Goal: Check status: Check status

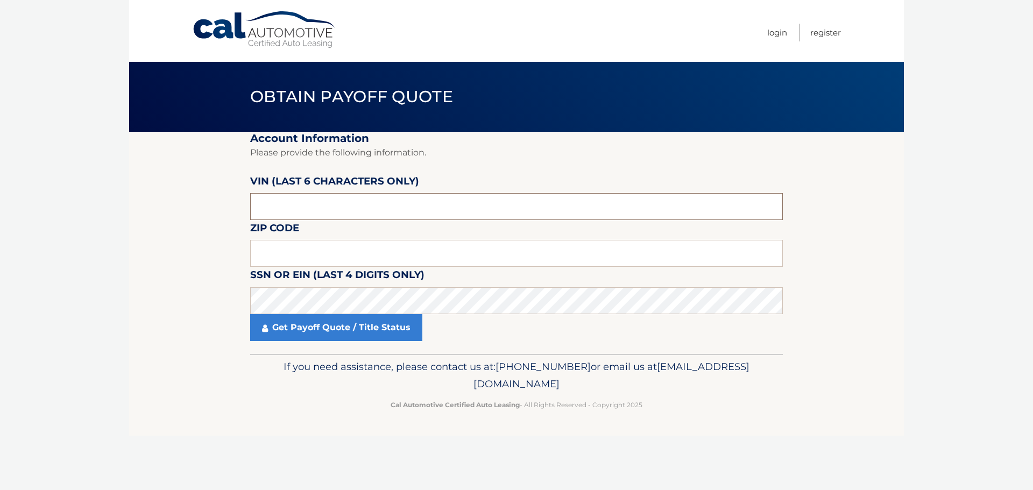
click at [412, 205] on input "text" at bounding box center [516, 206] width 532 height 27
click at [404, 208] on input "text" at bounding box center [516, 206] width 532 height 27
click at [395, 206] on input "text" at bounding box center [516, 206] width 532 height 27
click at [389, 207] on input "text" at bounding box center [516, 206] width 532 height 27
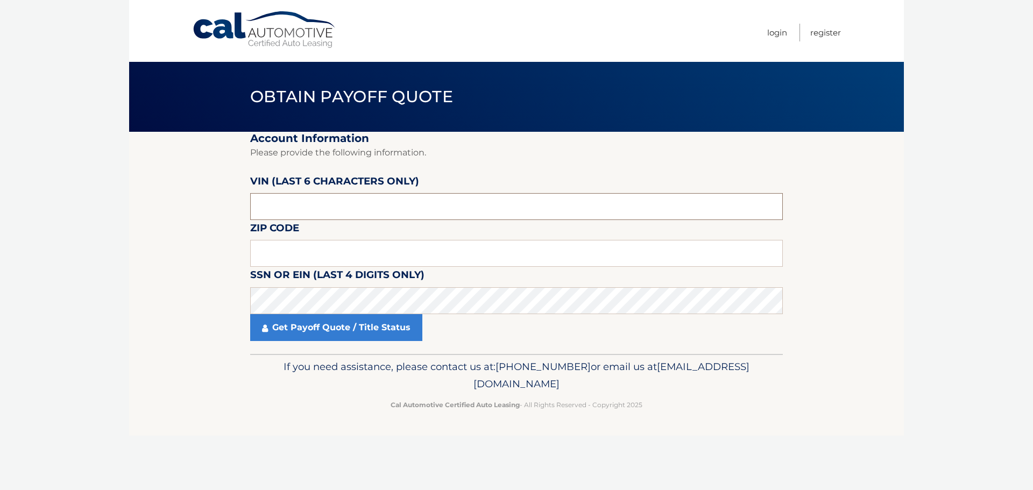
click at [353, 214] on input "text" at bounding box center [516, 206] width 532 height 27
click at [337, 247] on input "text" at bounding box center [516, 253] width 532 height 27
type input "0"
type input "07041"
click at [344, 208] on input "text" at bounding box center [516, 206] width 532 height 27
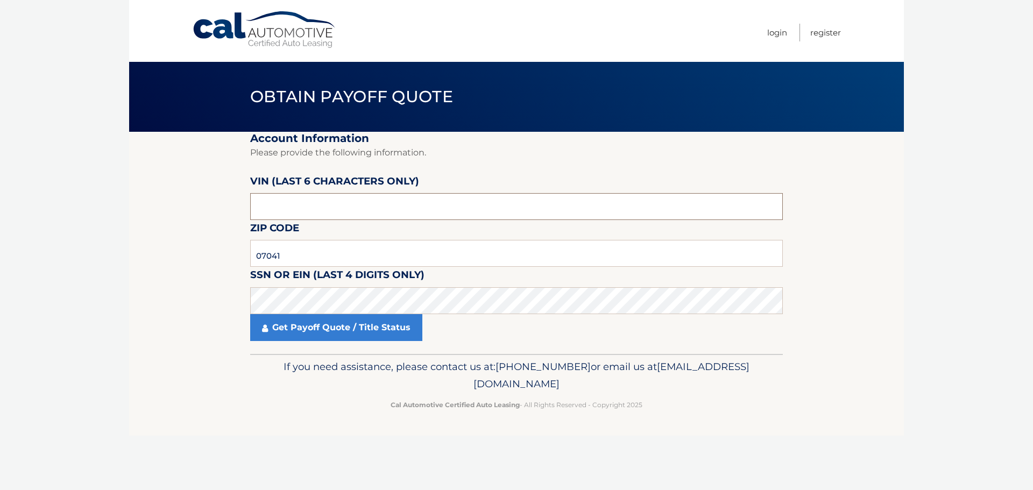
type input "317637"
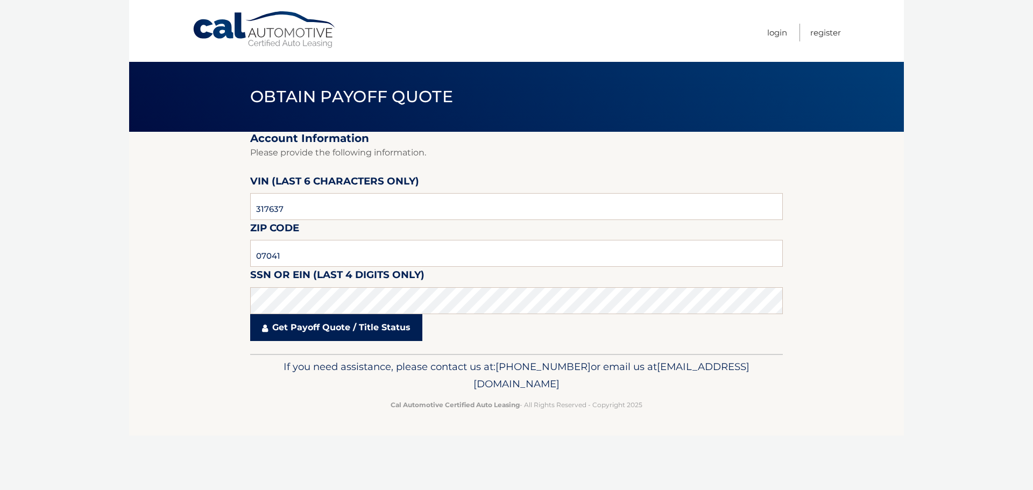
click at [324, 331] on link "Get Payoff Quote / Title Status" at bounding box center [336, 327] width 172 height 27
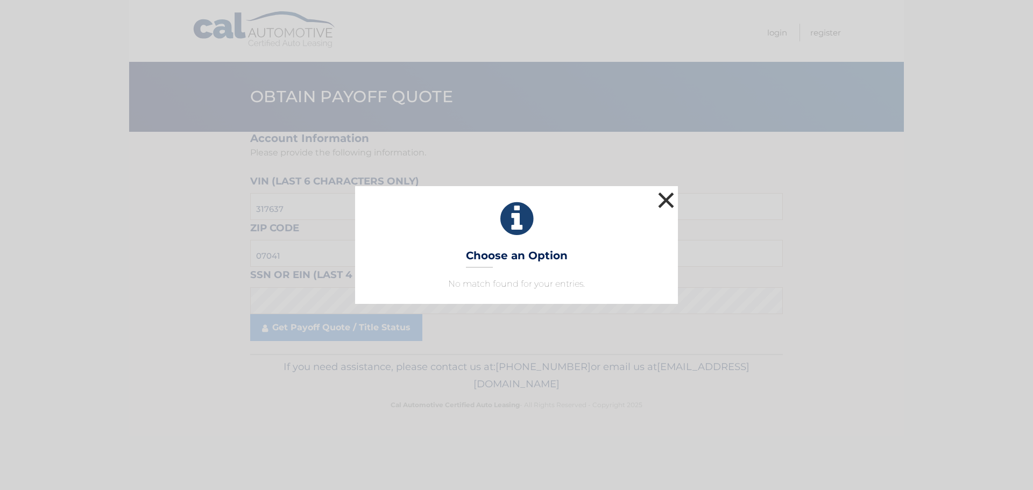
click at [670, 197] on button "×" at bounding box center [666, 200] width 22 height 22
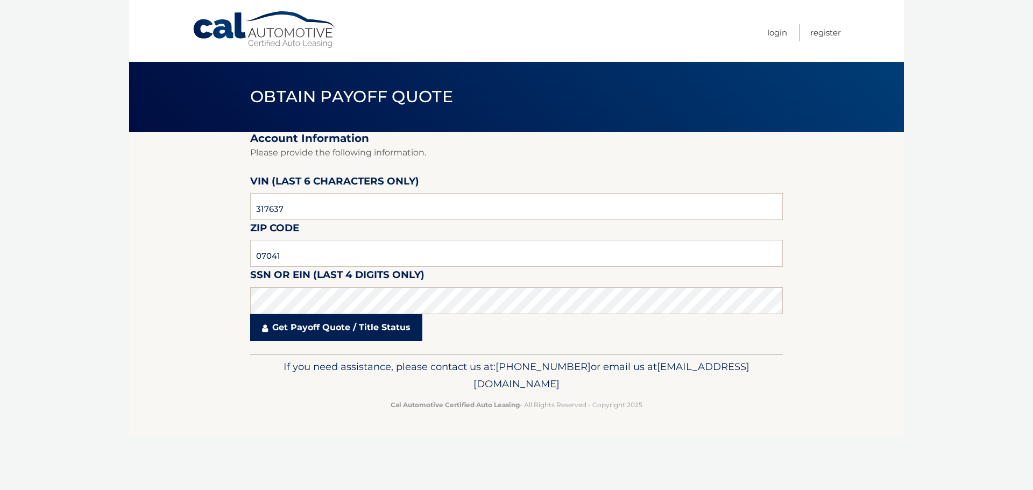
click at [291, 328] on link "Get Payoff Quote / Title Status" at bounding box center [336, 327] width 172 height 27
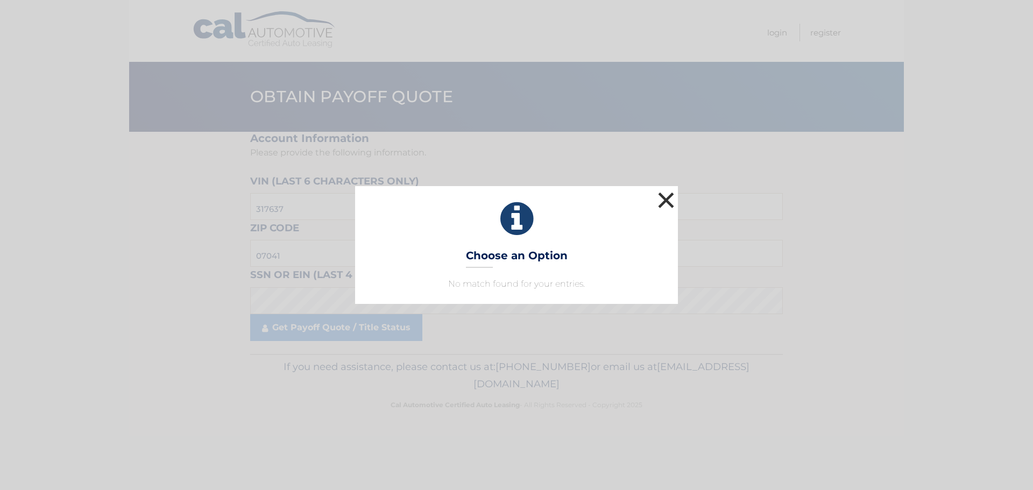
click at [664, 195] on button "×" at bounding box center [666, 200] width 22 height 22
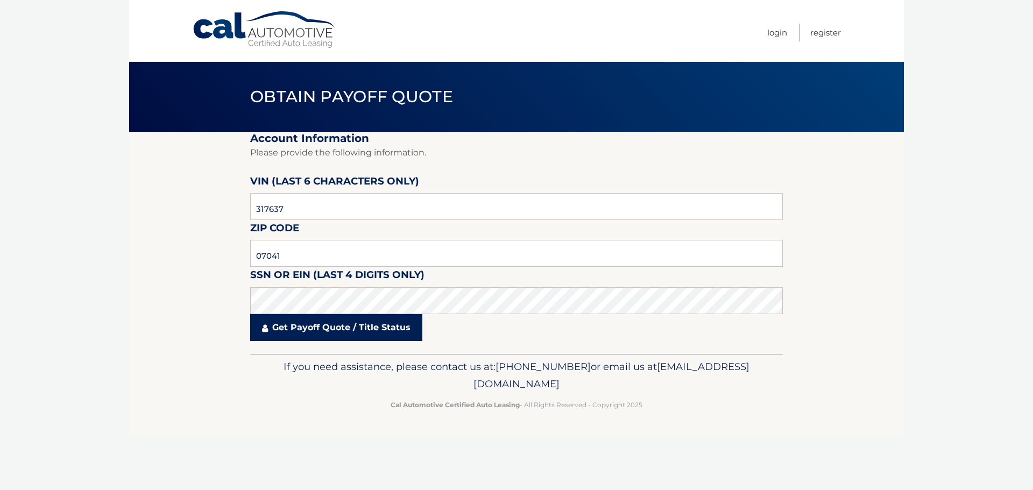
click at [354, 334] on link "Get Payoff Quote / Title Status" at bounding box center [336, 327] width 172 height 27
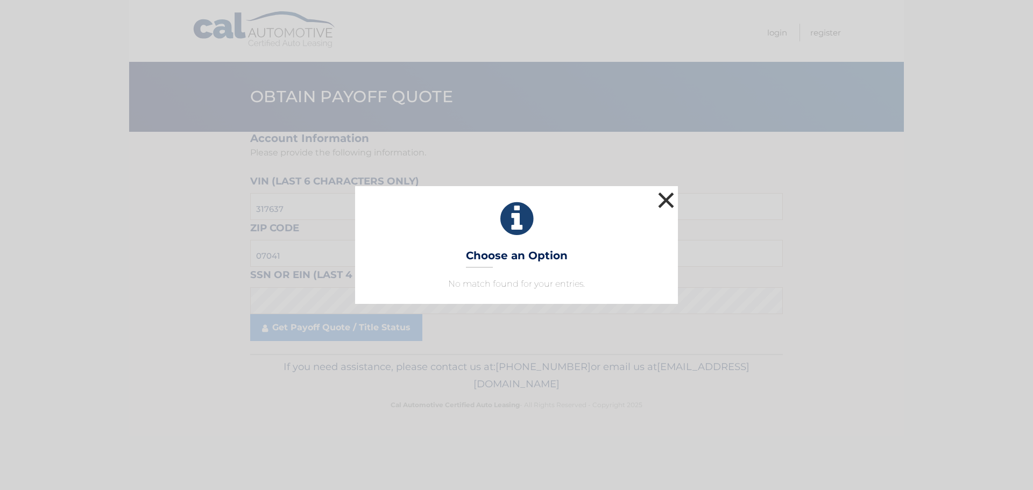
click at [664, 203] on button "×" at bounding box center [666, 200] width 22 height 22
